Goal: Share content: Share content

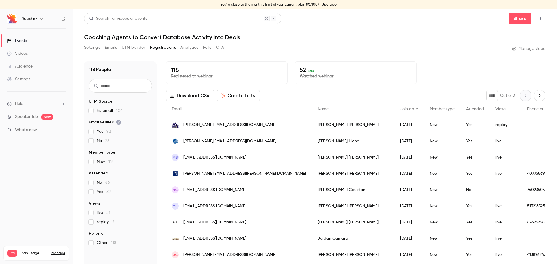
click at [30, 55] on link "Videos" at bounding box center [36, 53] width 72 height 13
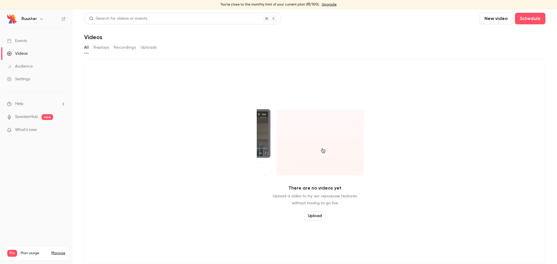
click at [38, 18] on button "button" at bounding box center [41, 18] width 7 height 7
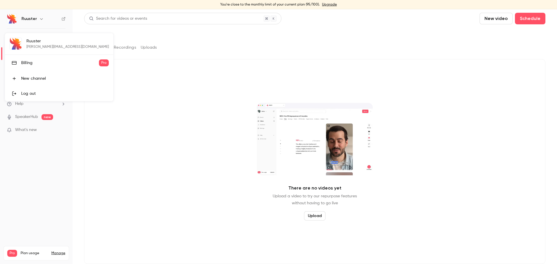
click at [39, 18] on div at bounding box center [278, 132] width 557 height 264
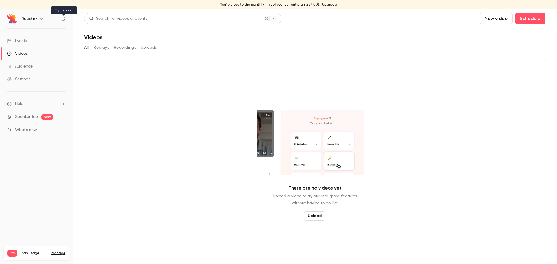
click at [63, 19] on icon at bounding box center [63, 18] width 3 height 3
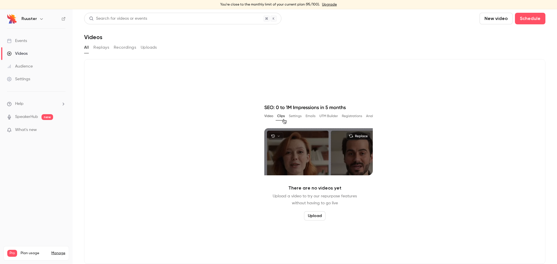
click at [31, 79] on link "Settings" at bounding box center [36, 79] width 72 height 13
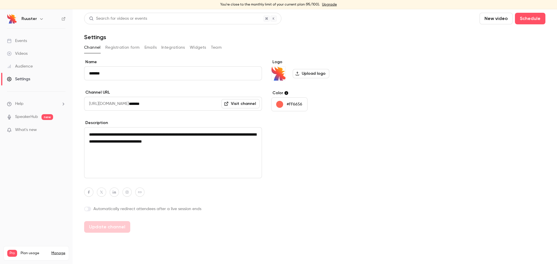
click at [38, 19] on button "button" at bounding box center [41, 18] width 7 height 7
click at [37, 19] on div at bounding box center [278, 132] width 557 height 264
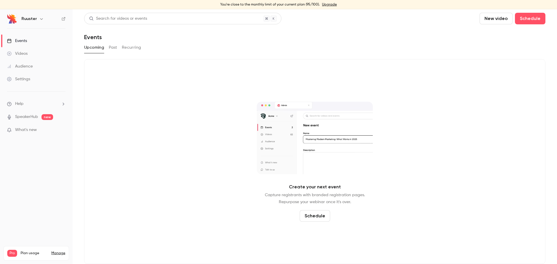
click at [39, 53] on link "Videos" at bounding box center [36, 53] width 72 height 13
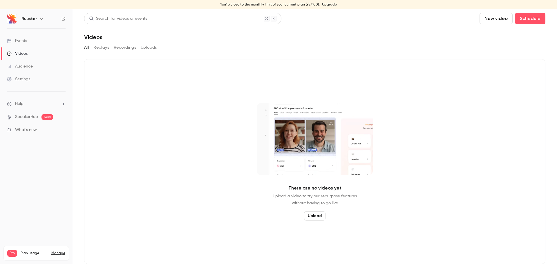
click at [40, 37] on link "Events" at bounding box center [36, 40] width 72 height 13
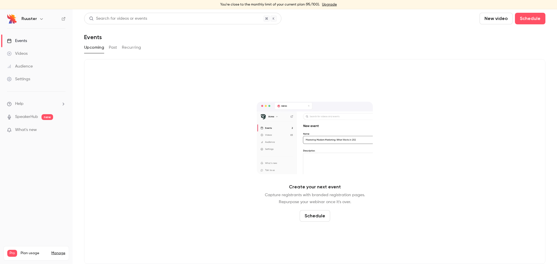
click at [116, 49] on button "Past" at bounding box center [113, 47] width 8 height 9
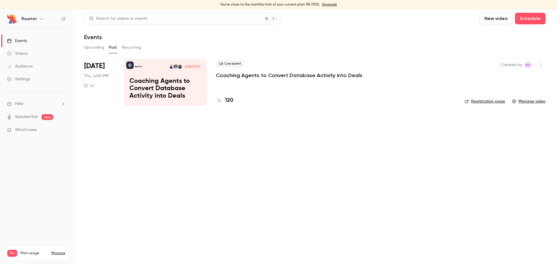
click at [248, 75] on p "Coaching Agents to Convert Database Activity into Deals" at bounding box center [289, 75] width 146 height 7
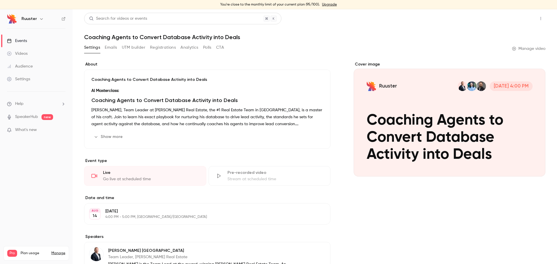
click at [516, 19] on button "Share" at bounding box center [519, 19] width 23 height 12
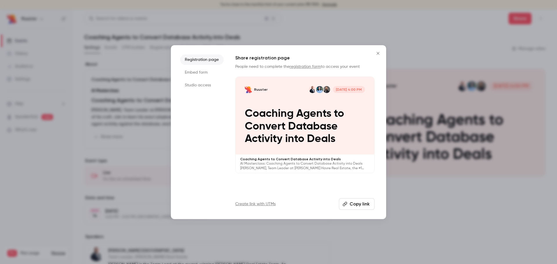
click at [210, 72] on li "Embed form" at bounding box center [201, 72] width 43 height 10
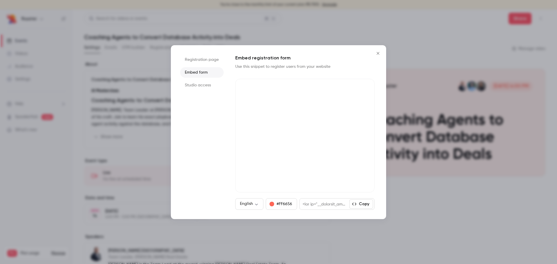
click at [210, 63] on li "Registration page" at bounding box center [201, 59] width 43 height 10
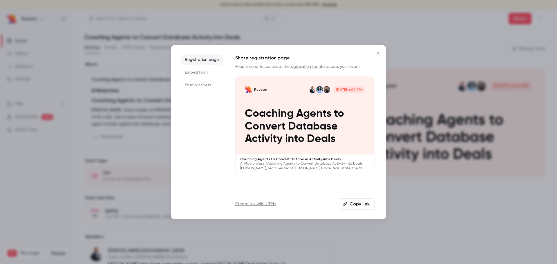
click at [208, 86] on li "Studio access" at bounding box center [201, 85] width 43 height 10
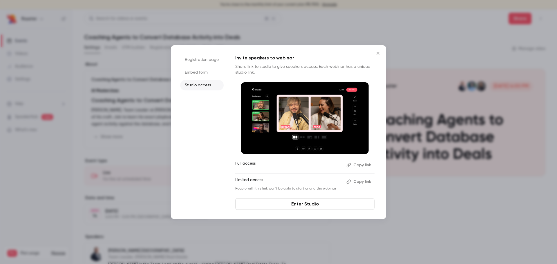
click at [210, 60] on li "Registration page" at bounding box center [201, 59] width 43 height 10
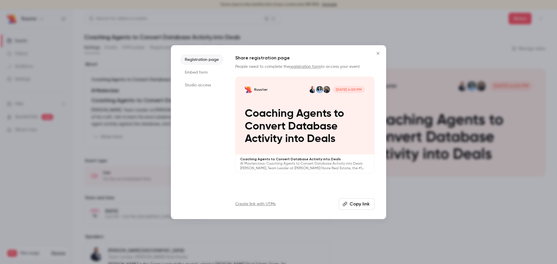
click at [353, 205] on button "Copy link" at bounding box center [357, 204] width 36 height 12
